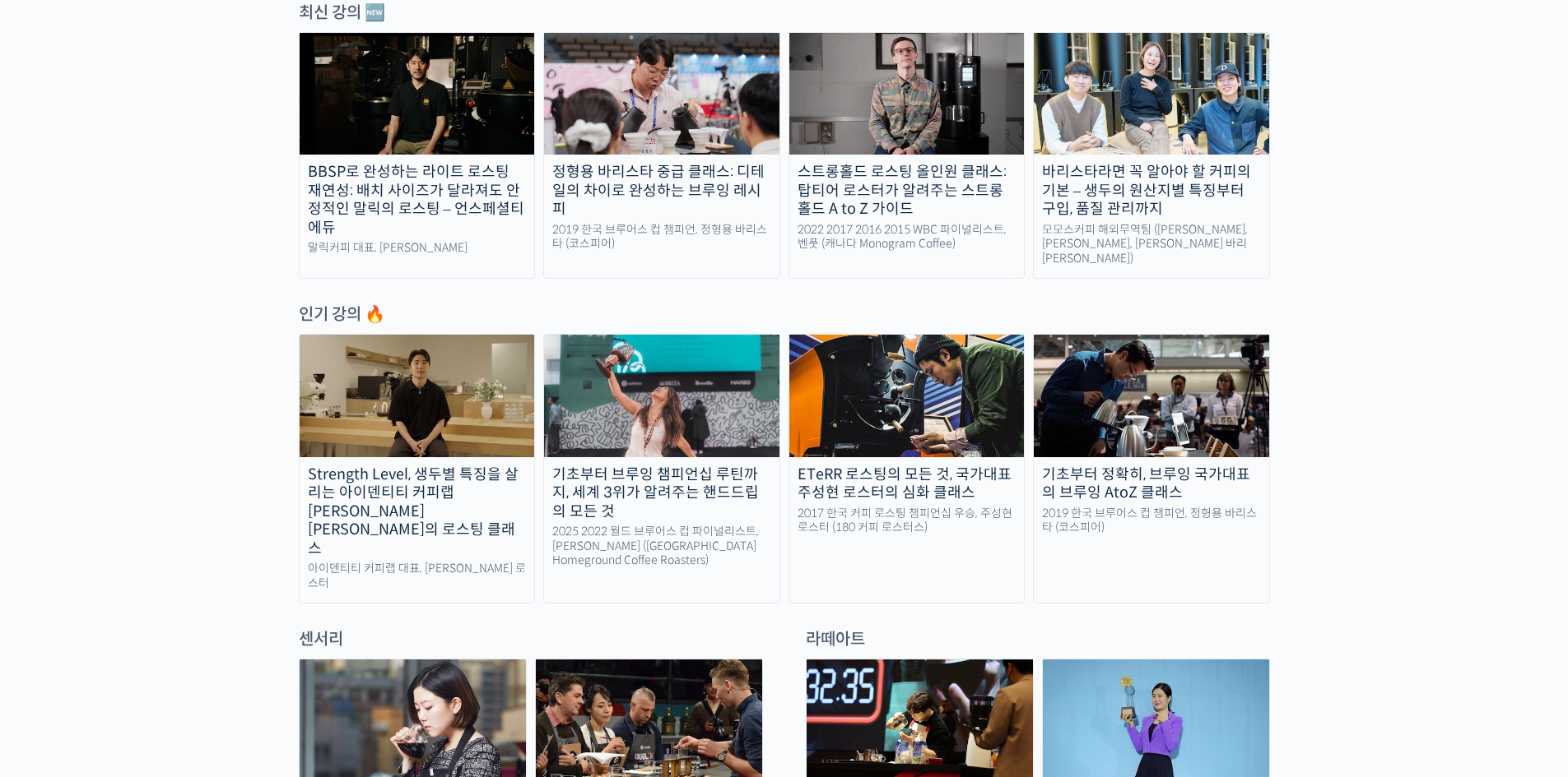
scroll to position [740, 0]
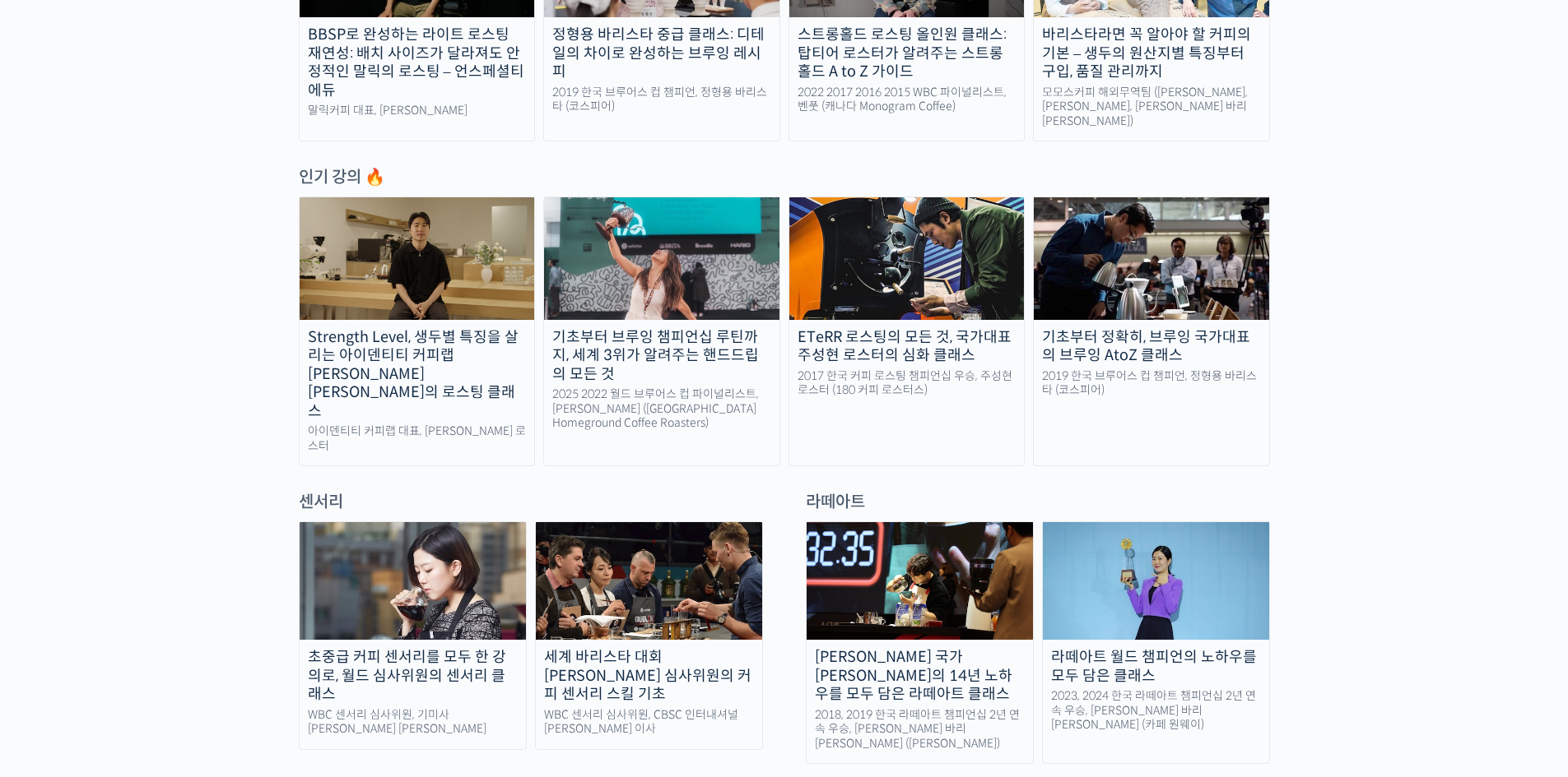
click at [903, 648] on div "[PERSON_NAME] 국가[PERSON_NAME]의 14년 노하우를 모두 담은 라떼아트 클래스" at bounding box center [919, 676] width 227 height 56
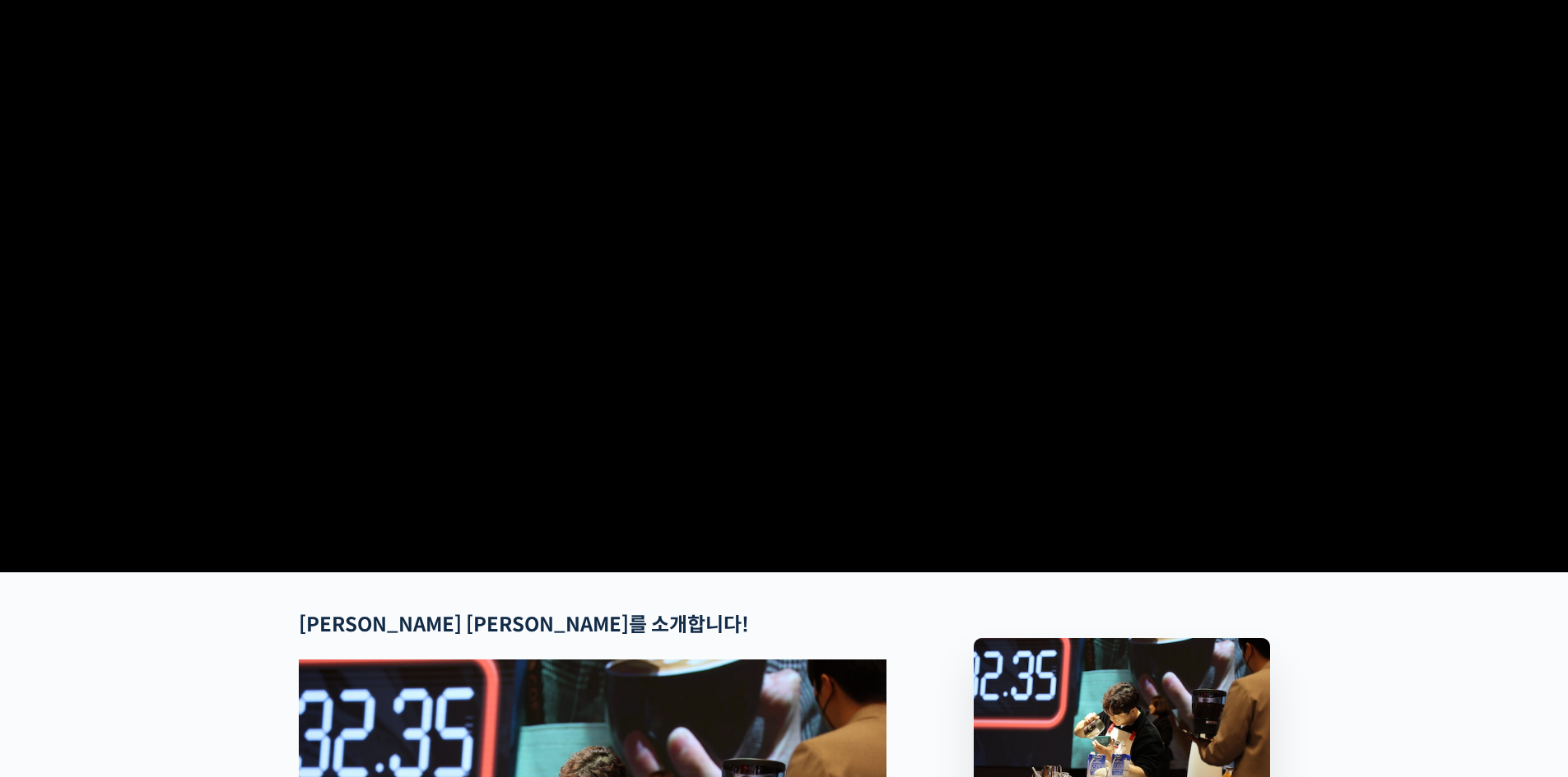
scroll to position [8, 0]
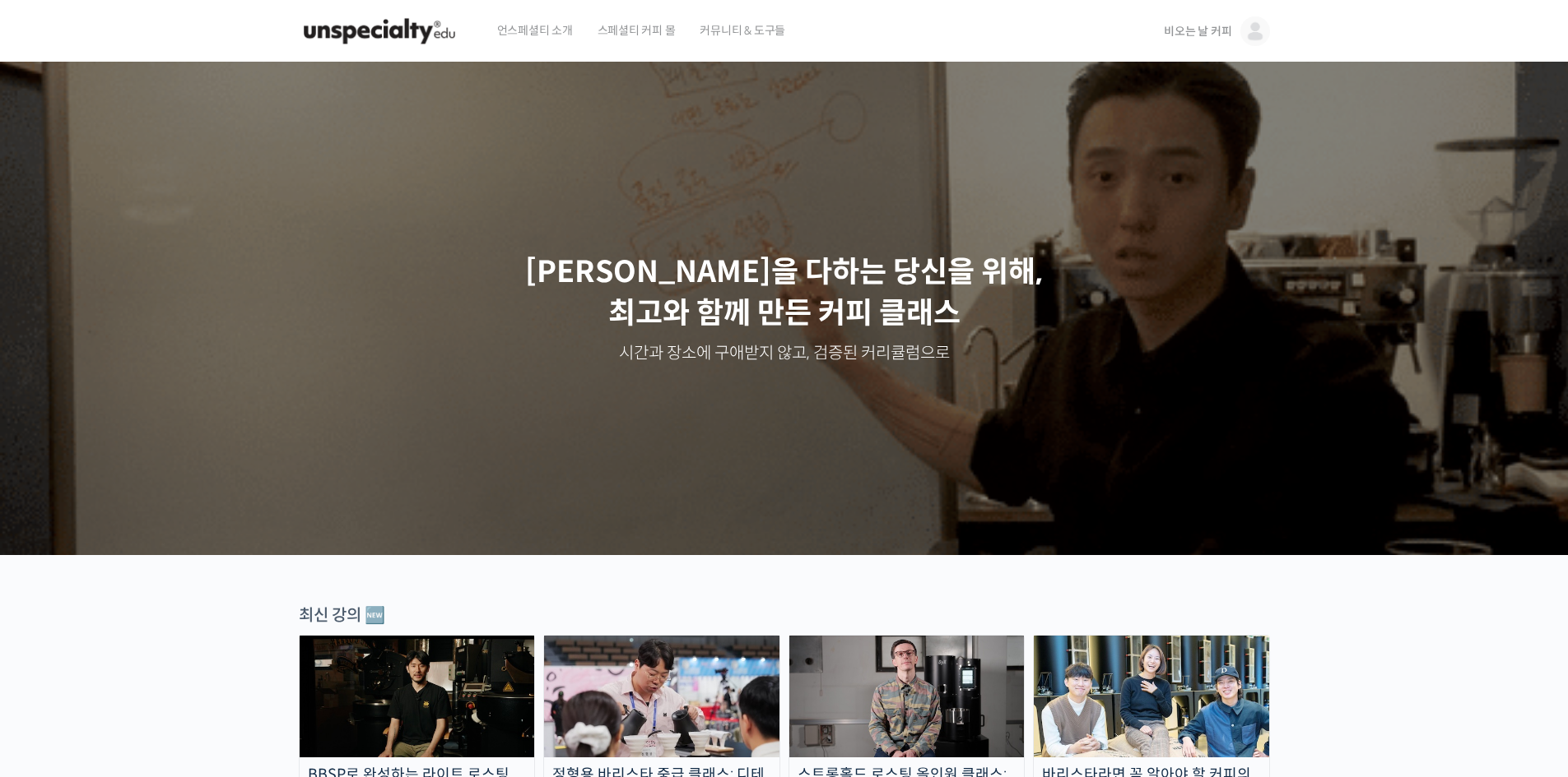
click at [1211, 38] on span "비오는 날 커피" at bounding box center [1197, 31] width 68 height 15
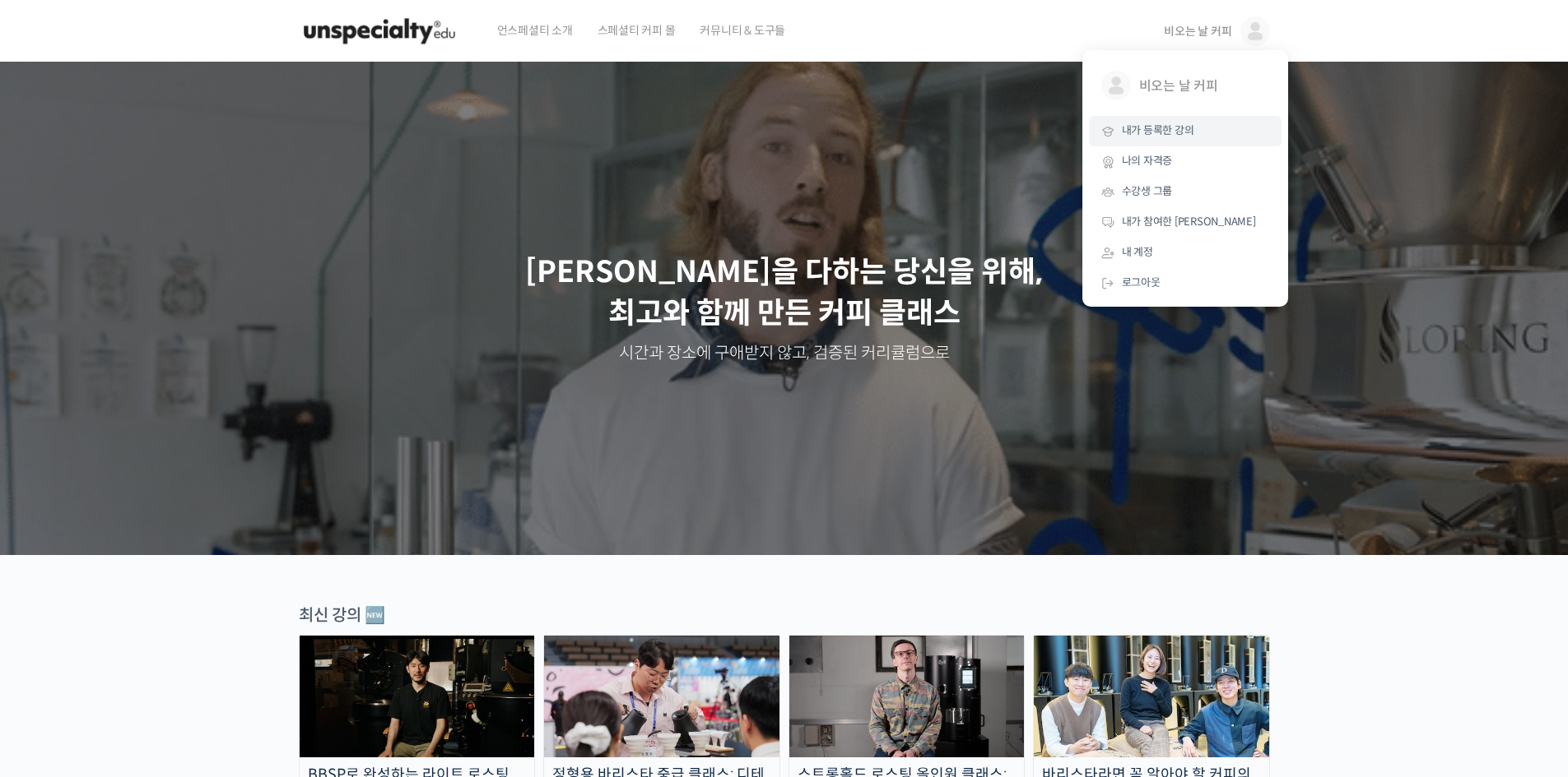
click at [1177, 127] on span "내가 등록한 강의" at bounding box center [1158, 130] width 72 height 14
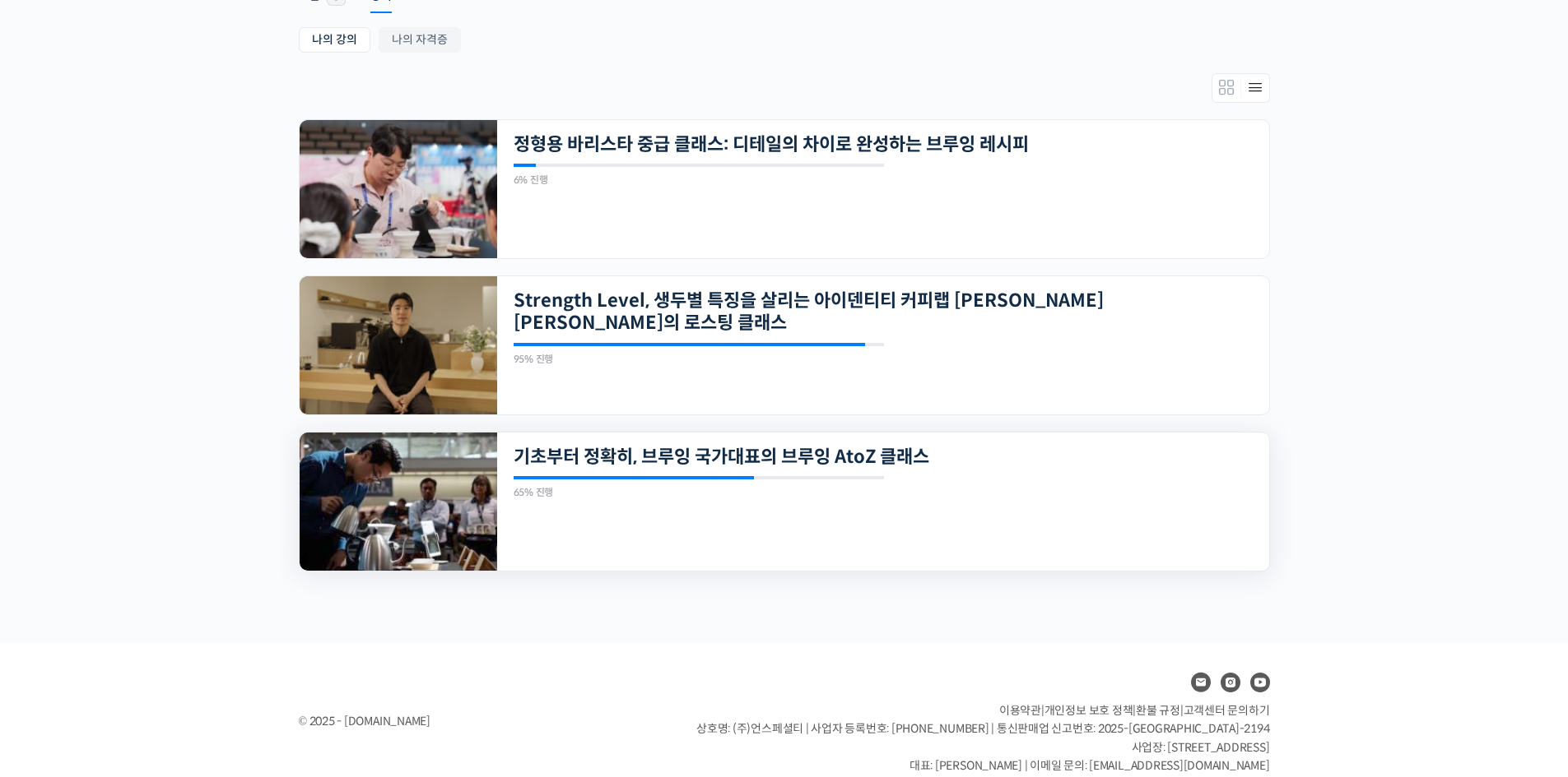
scroll to position [325, 0]
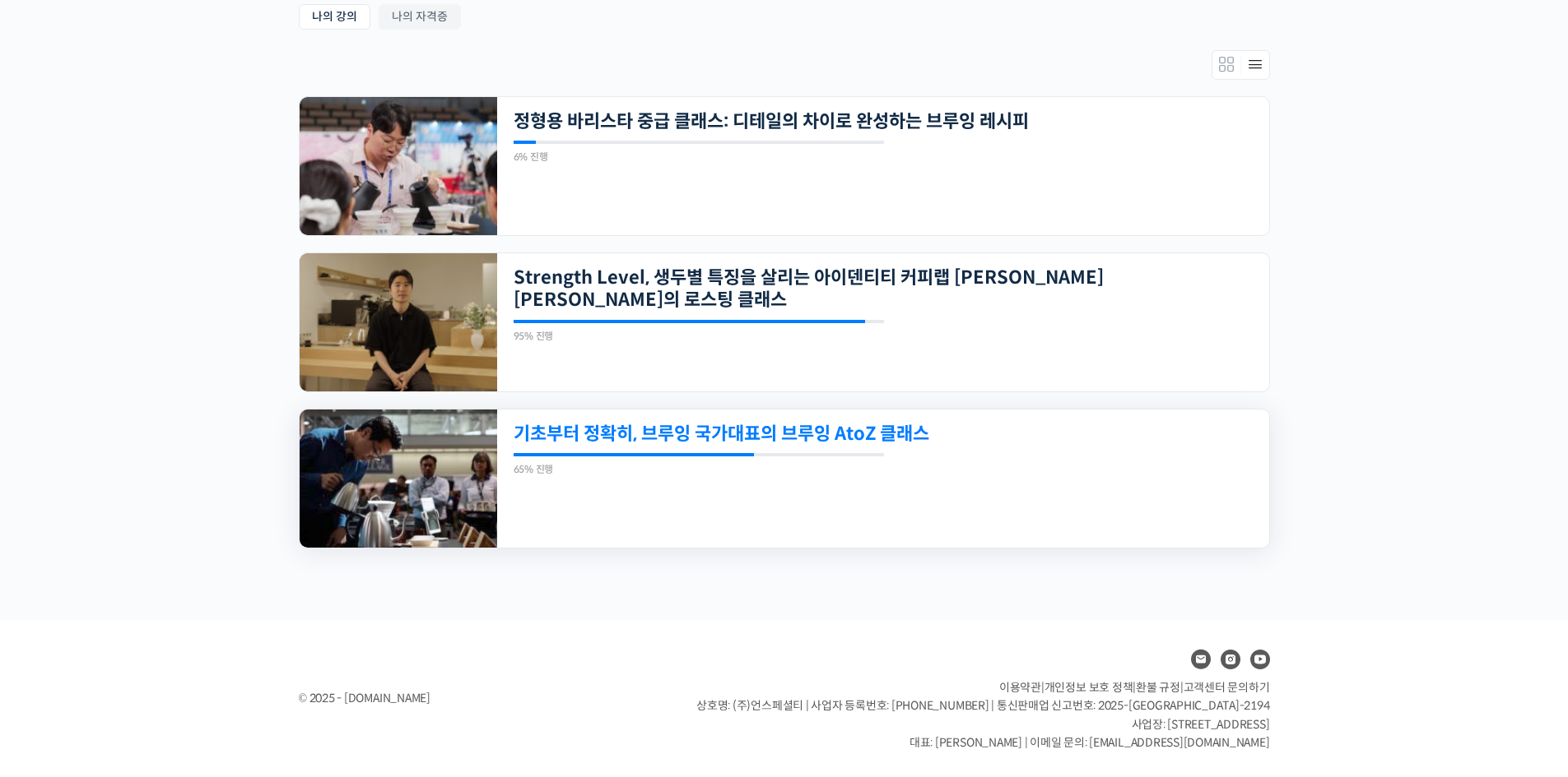
click at [808, 440] on link "기초부터 정확히, 브루잉 국가대표의 브루잉 AtoZ 클래스" at bounding box center [809, 433] width 591 height 22
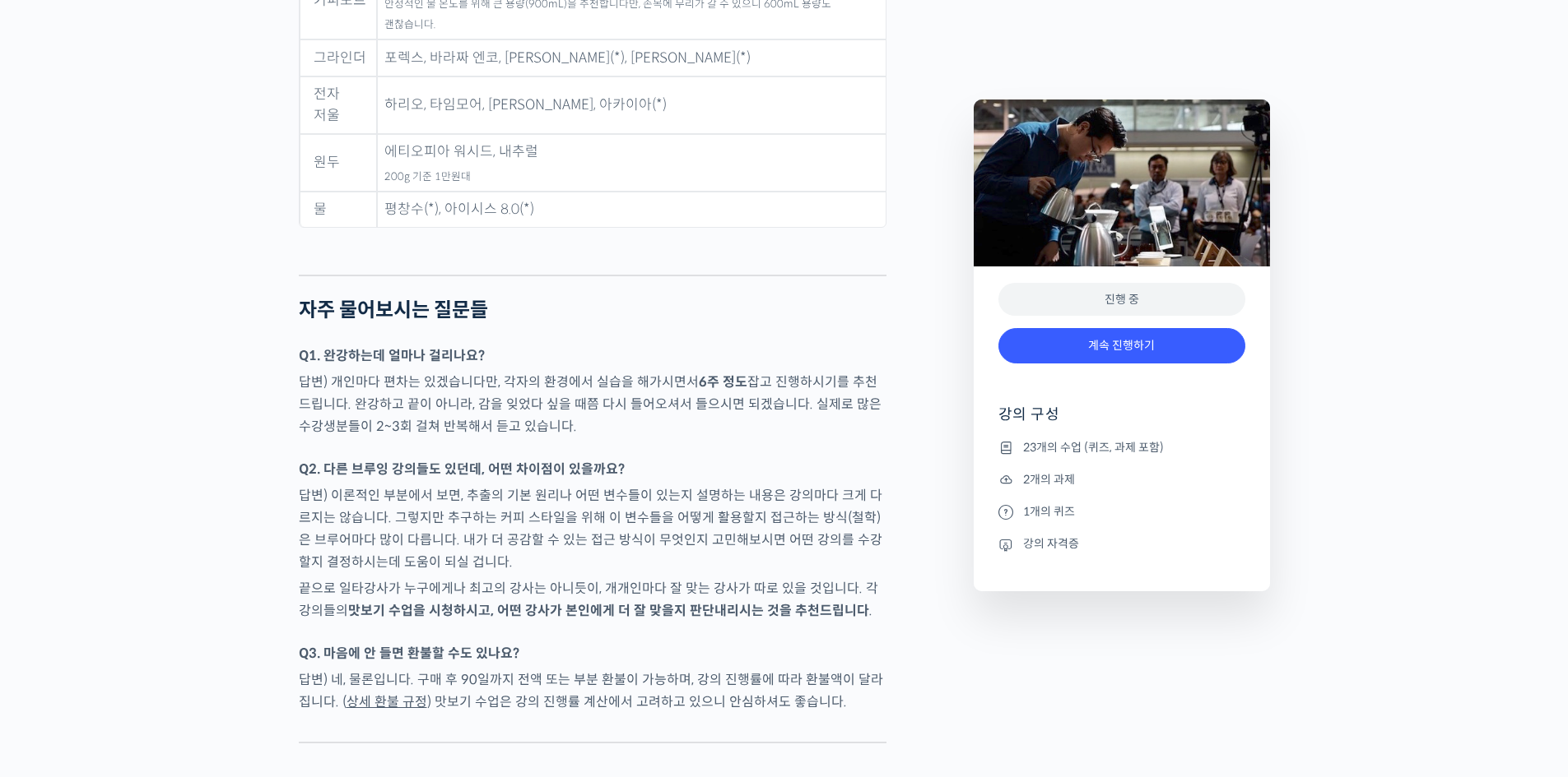
scroll to position [8263, 0]
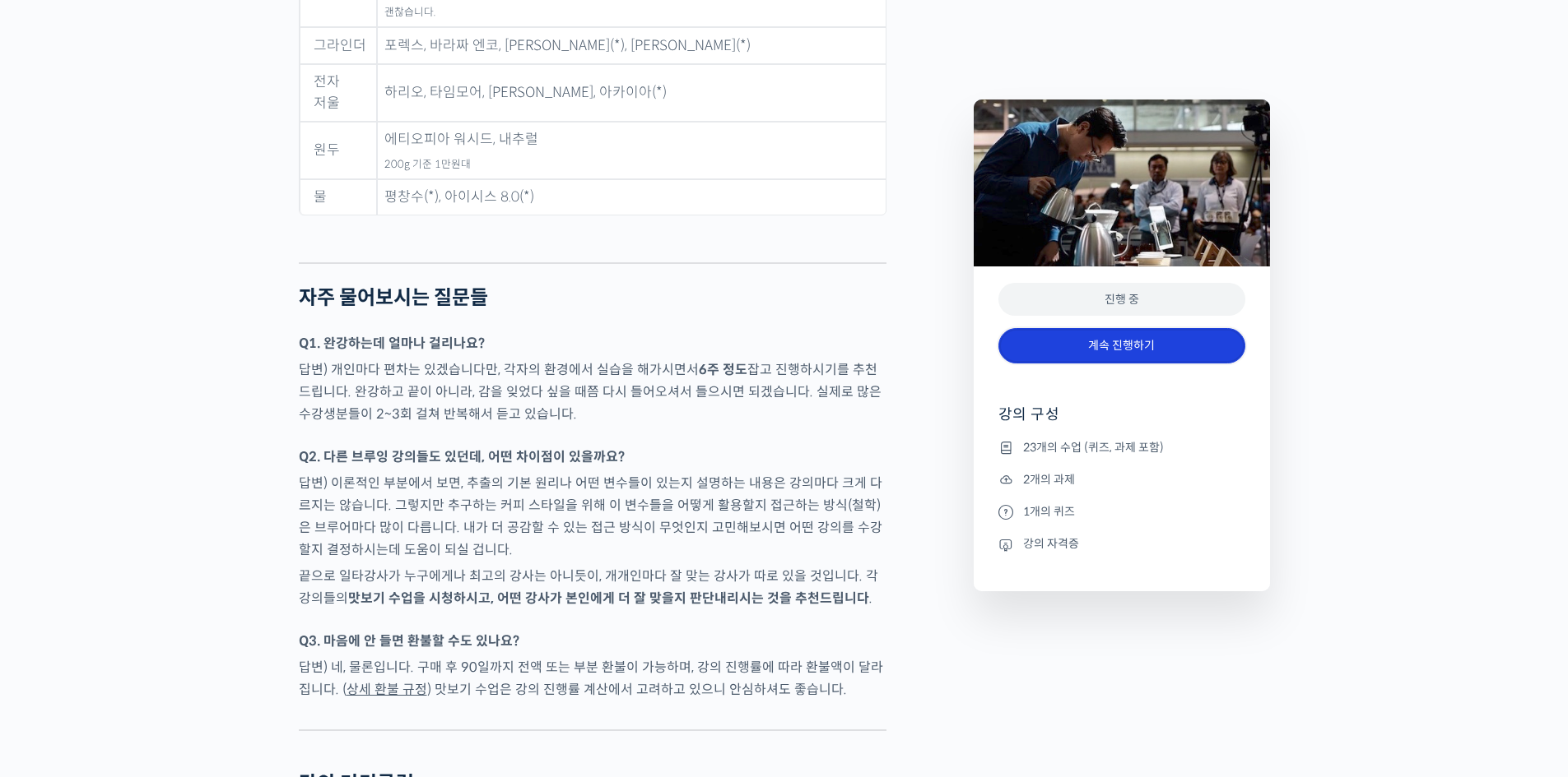
click at [1138, 352] on link "계속 진행하기" at bounding box center [1121, 346] width 247 height 35
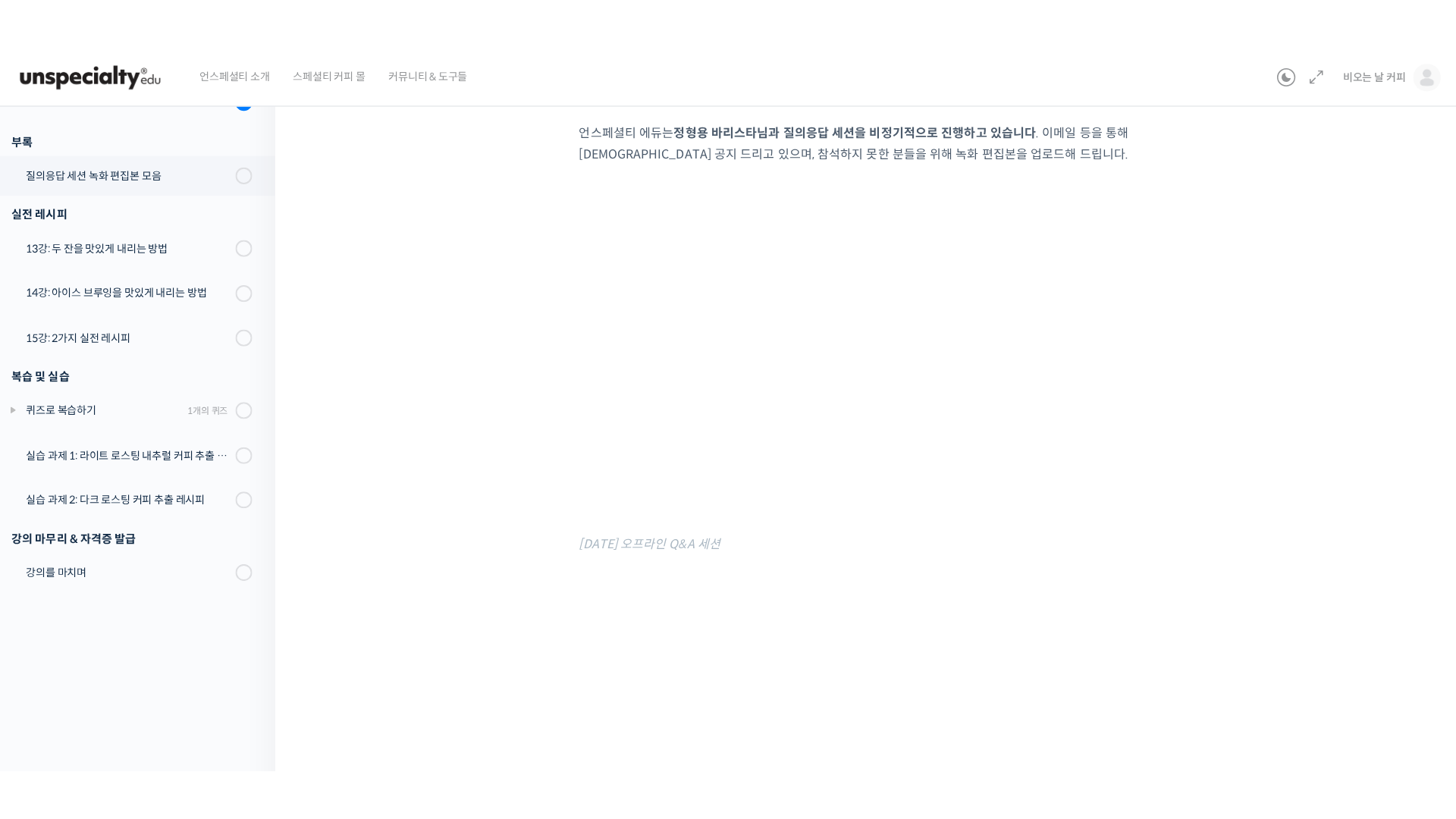
scroll to position [685, 0]
